Goal: Check status: Check status

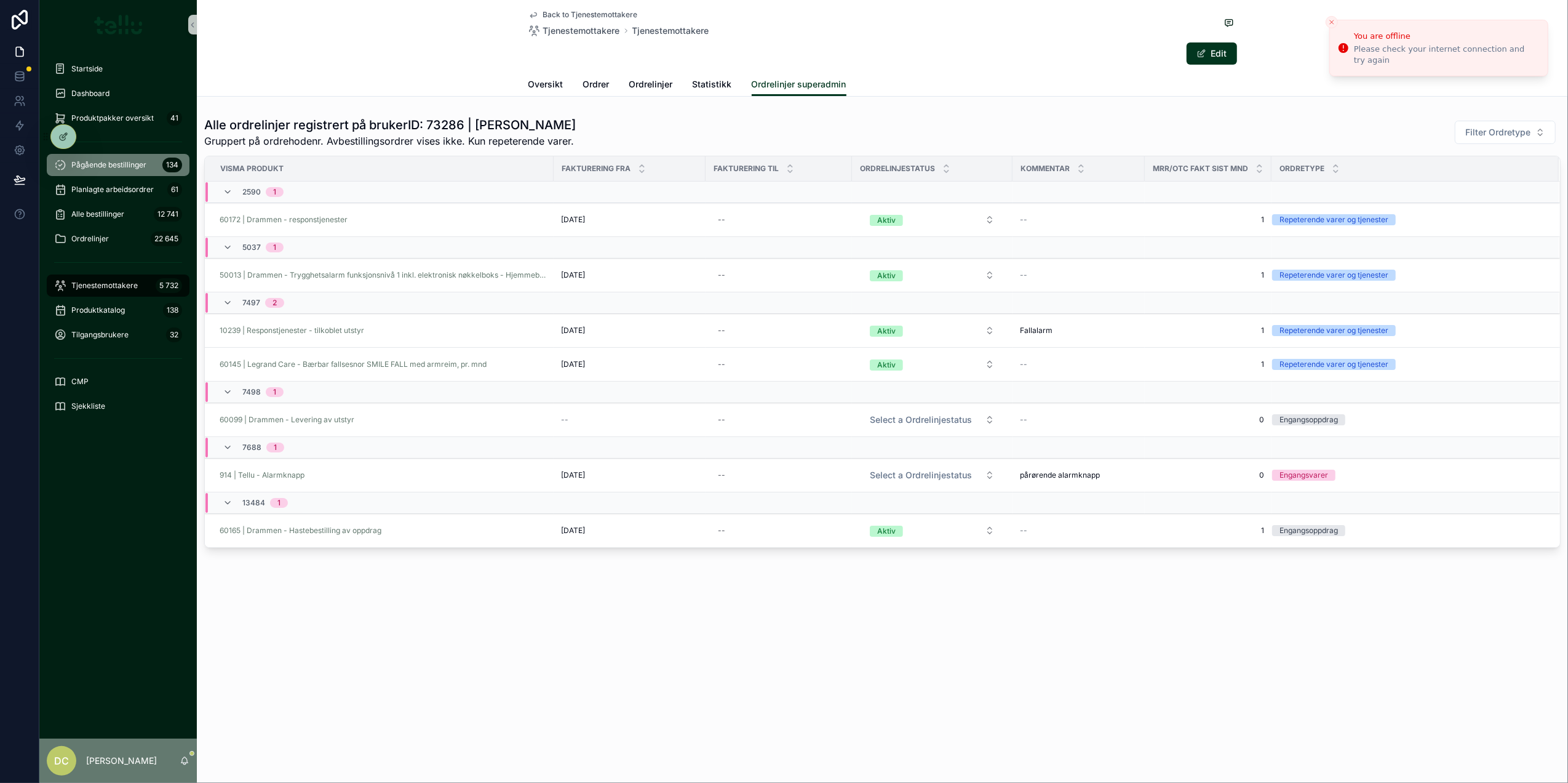
click at [101, 158] on div "Pågående bestillinger 134" at bounding box center [118, 165] width 128 height 20
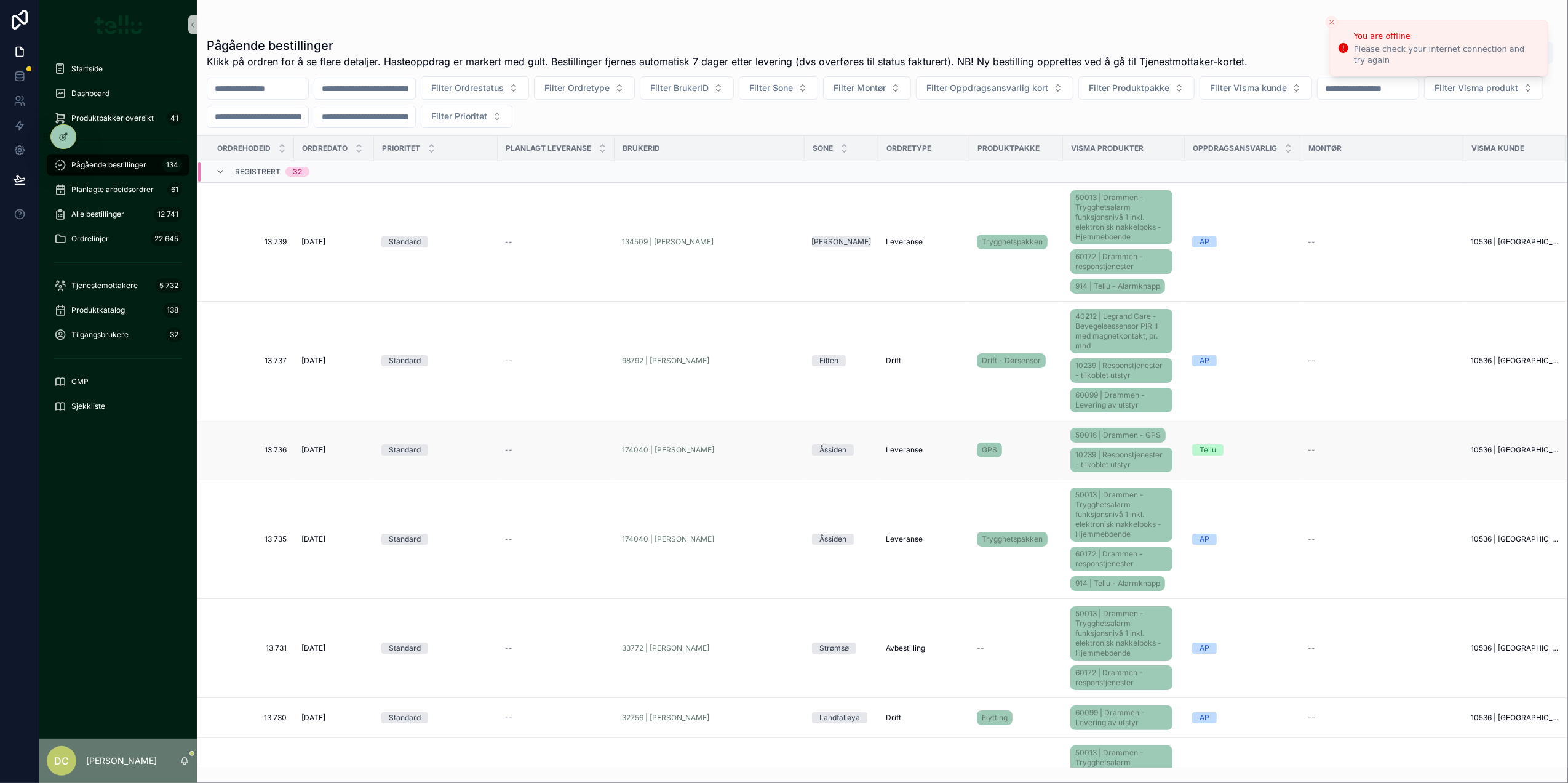
click at [571, 446] on td "--" at bounding box center [556, 450] width 117 height 60
click at [577, 447] on div "--" at bounding box center [557, 450] width 102 height 10
